Goal: Obtain resource: Obtain resource

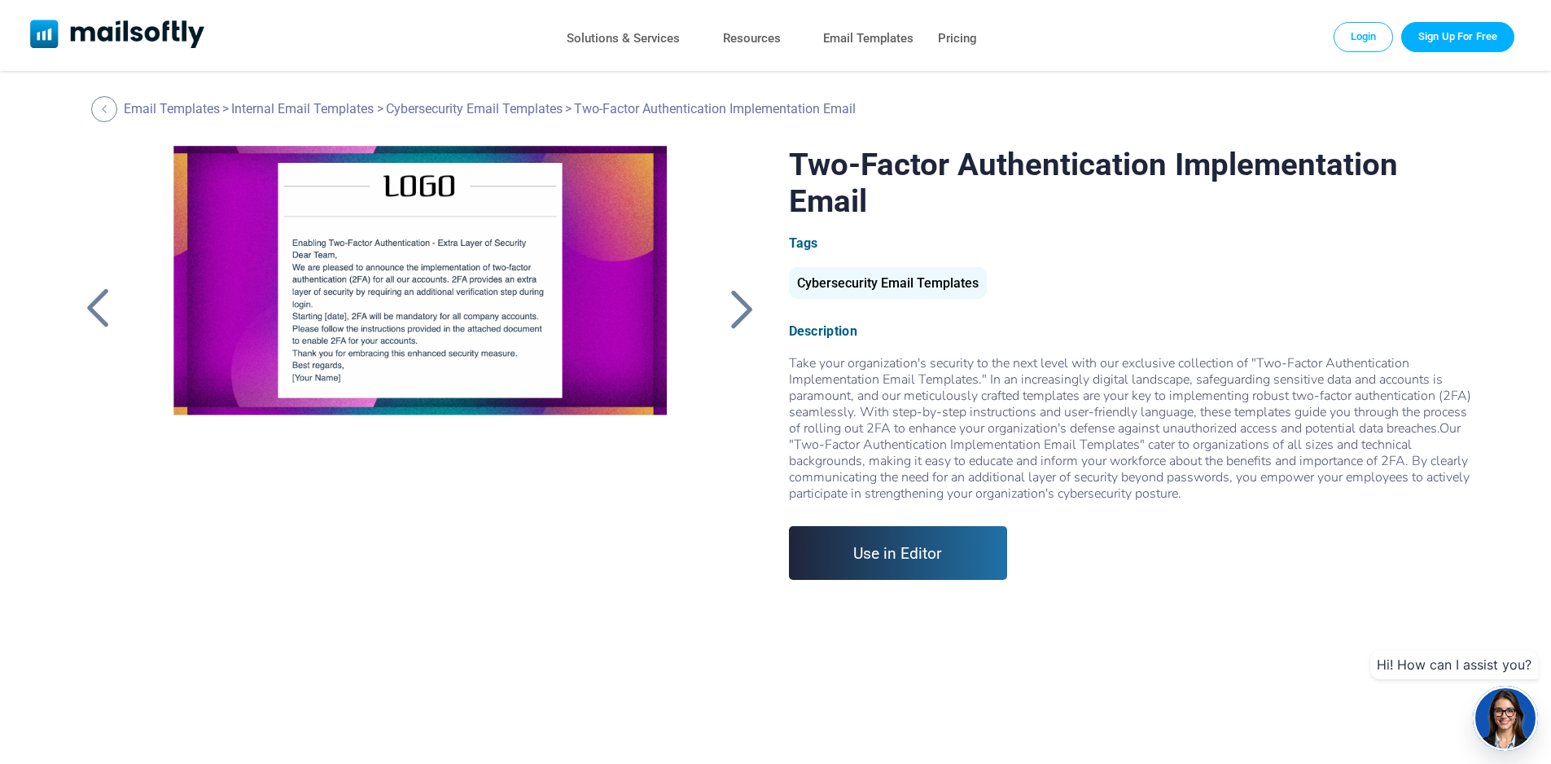
click at [747, 312] on div at bounding box center [742, 308] width 41 height 42
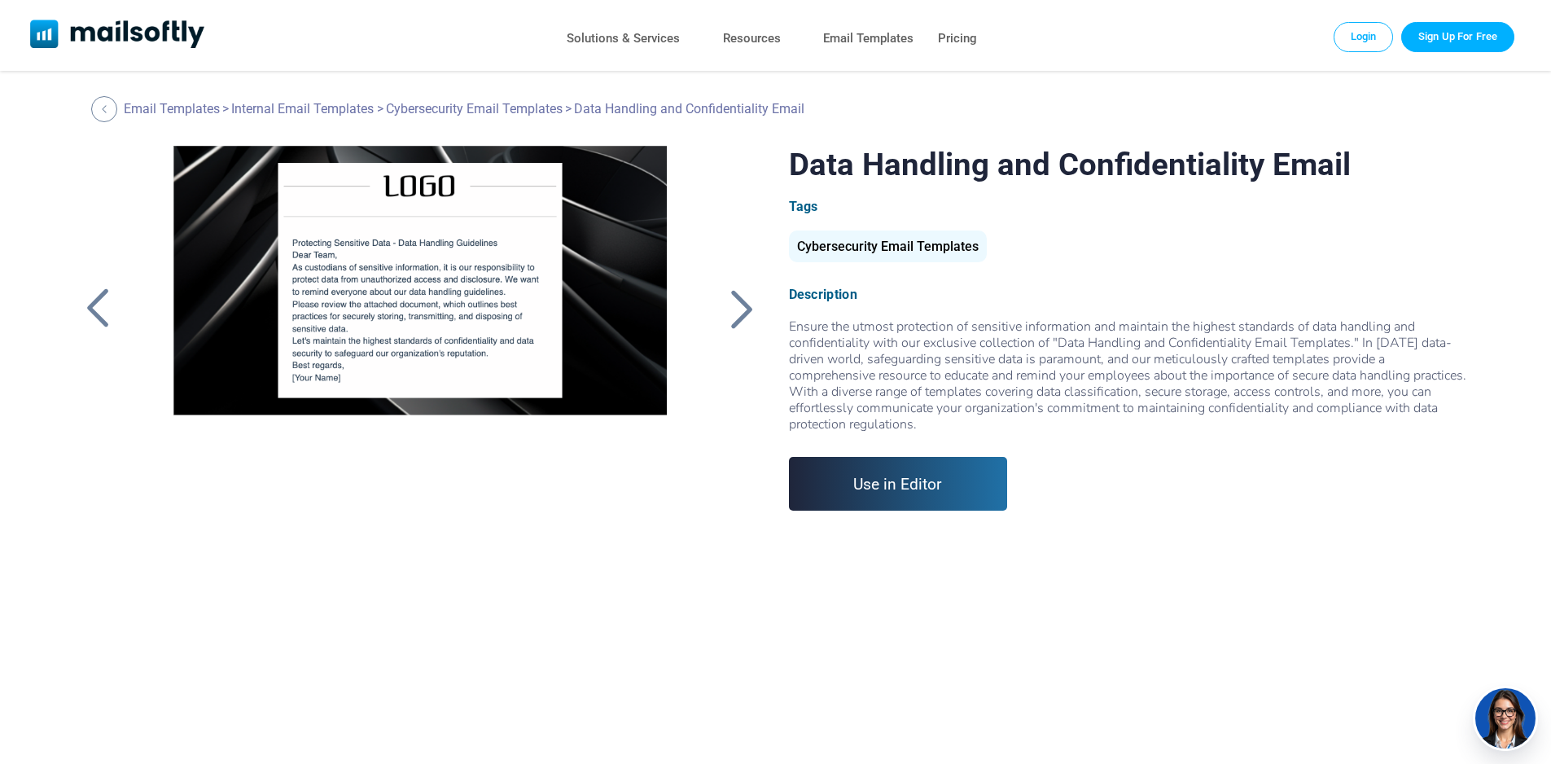
click at [97, 299] on div at bounding box center [97, 308] width 41 height 42
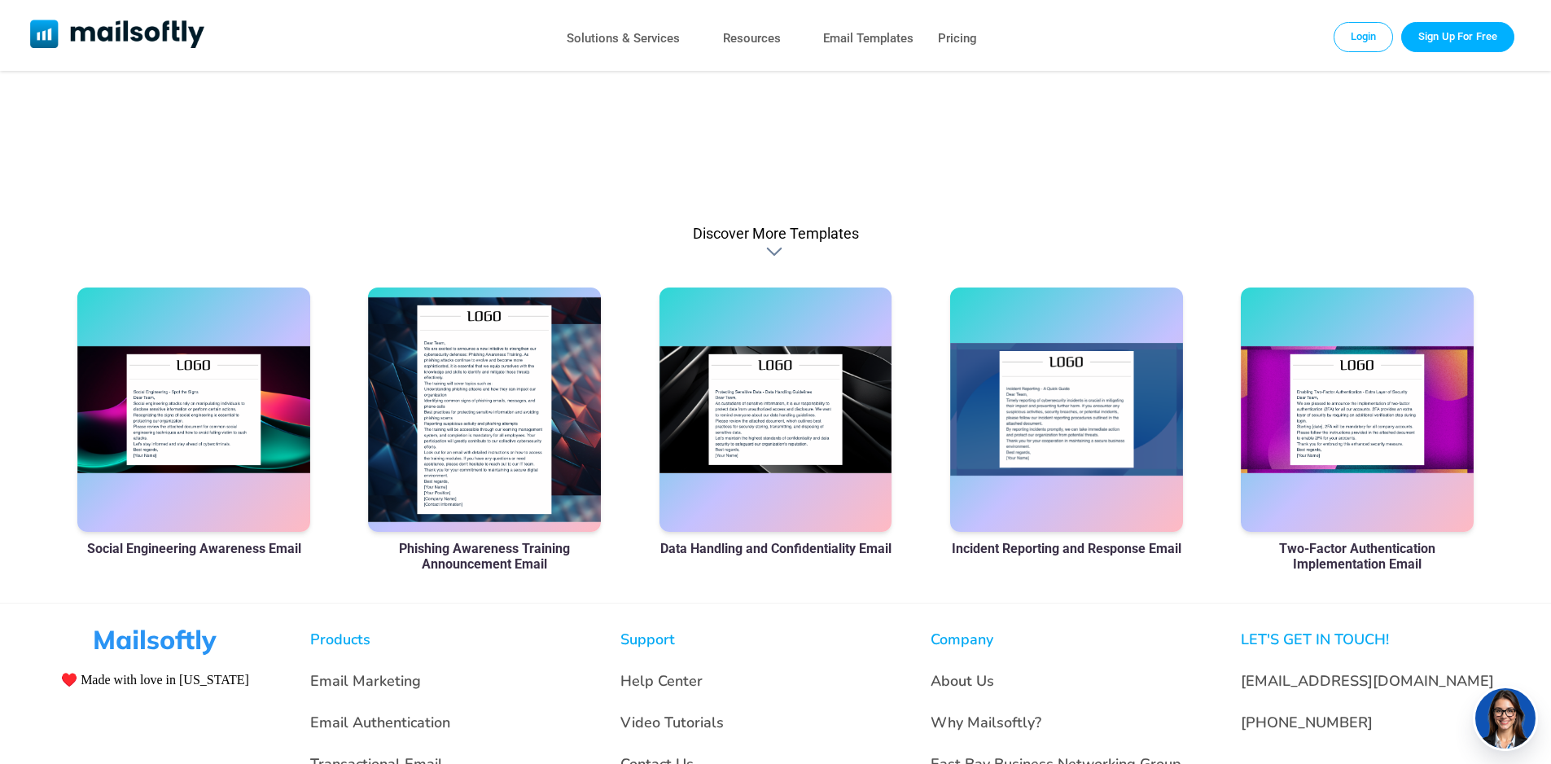
scroll to position [1170, 0]
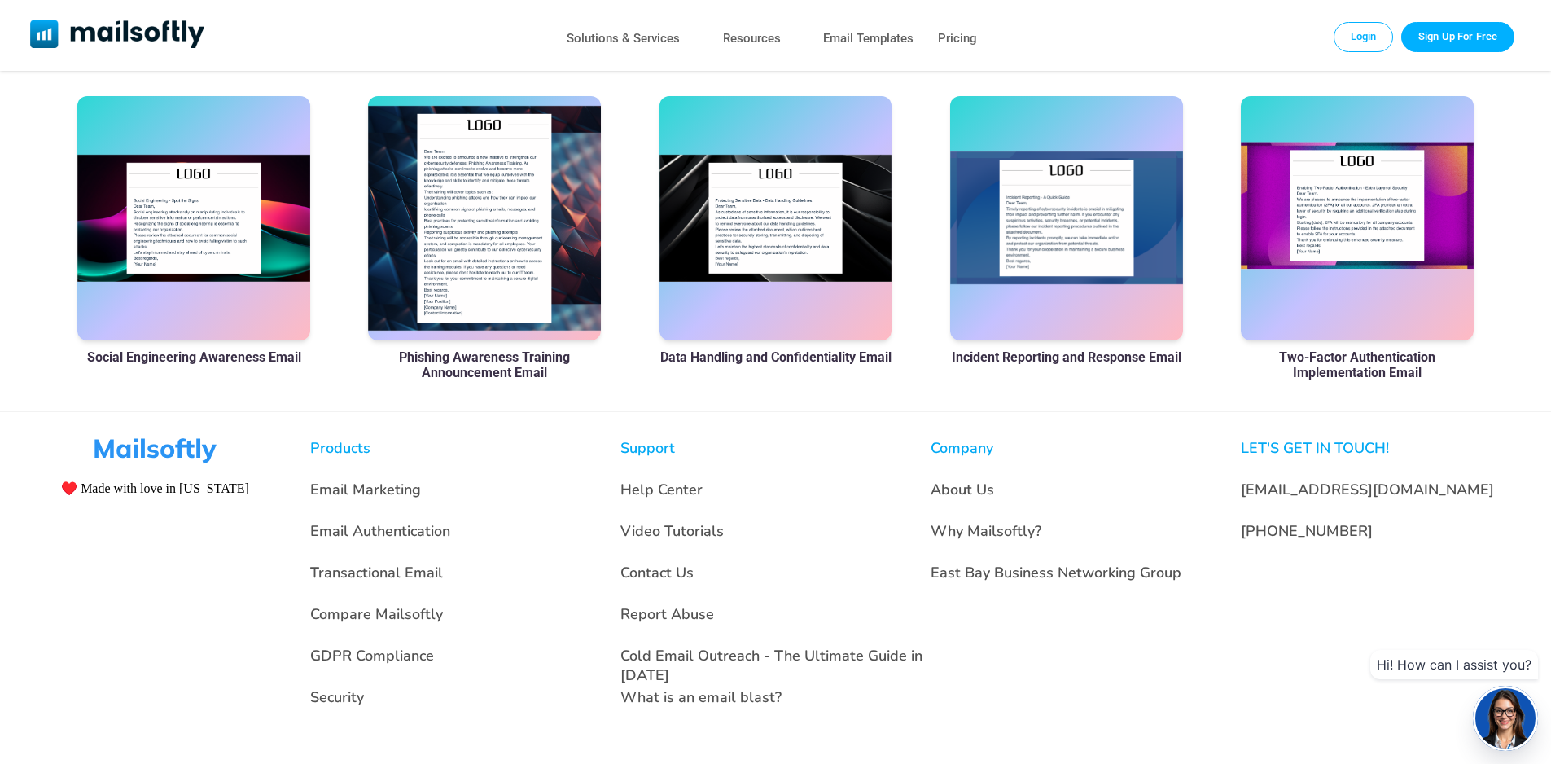
click at [1422, 269] on div at bounding box center [1357, 218] width 233 height 244
